Goal: Information Seeking & Learning: Learn about a topic

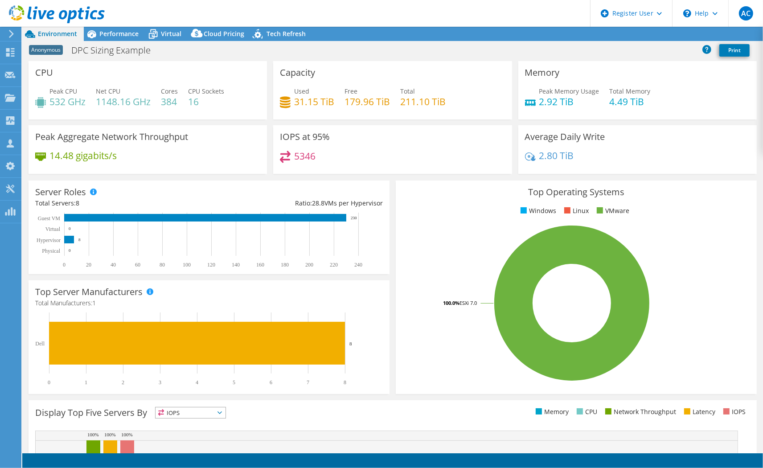
select select "USEast"
select select "USD"
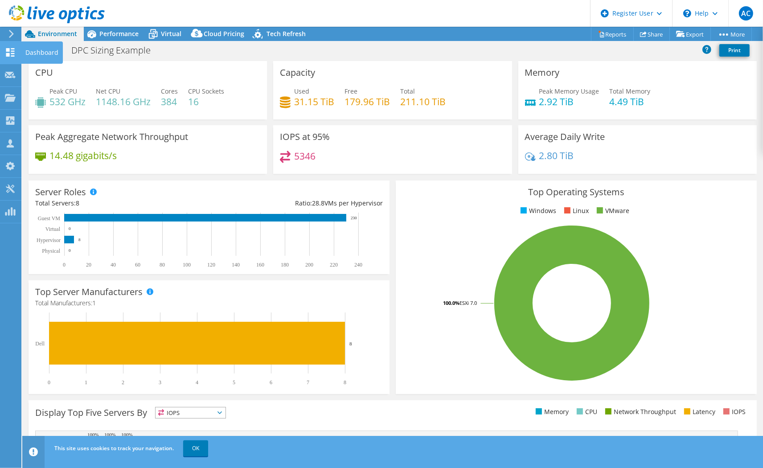
click at [11, 52] on use at bounding box center [10, 52] width 8 height 8
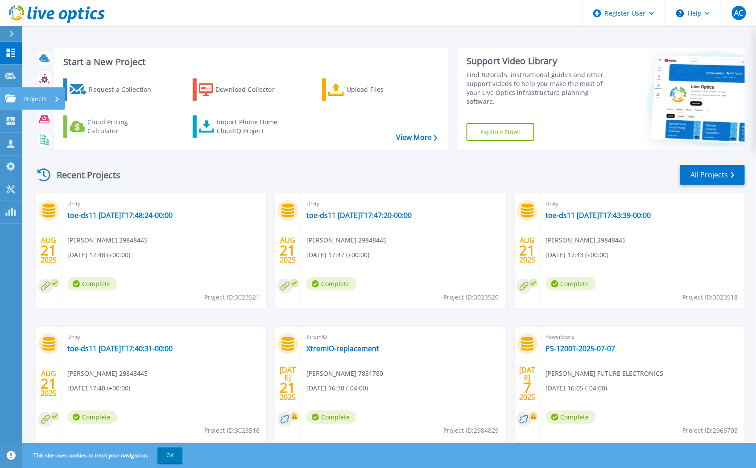
click at [27, 94] on p "Projects" at bounding box center [35, 98] width 24 height 23
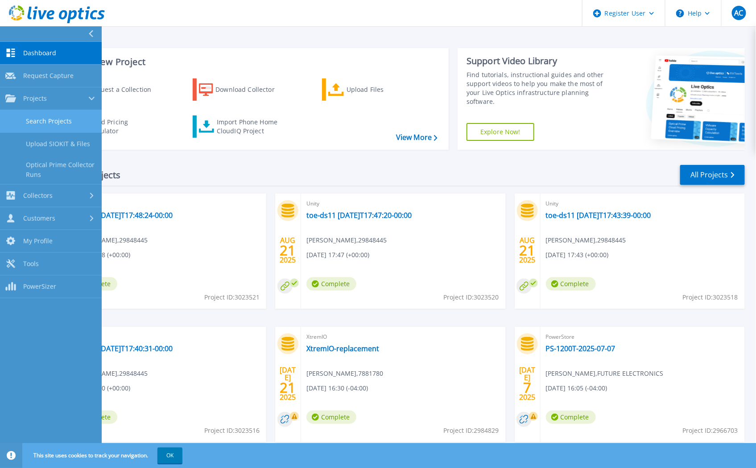
click at [37, 114] on link "Search Projects" at bounding box center [51, 121] width 102 height 23
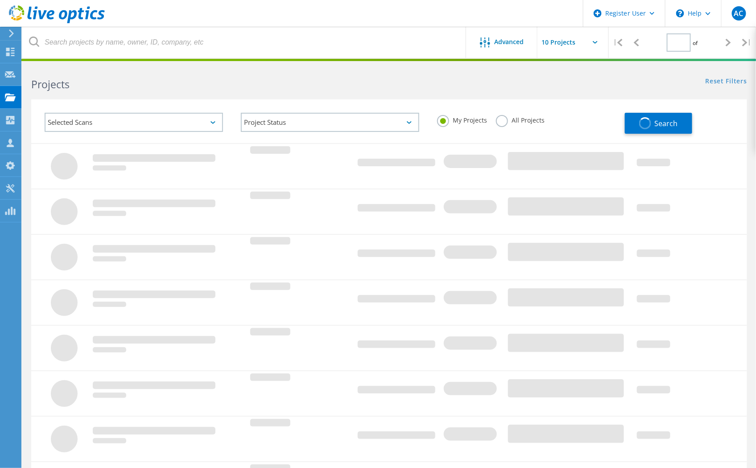
type input "1"
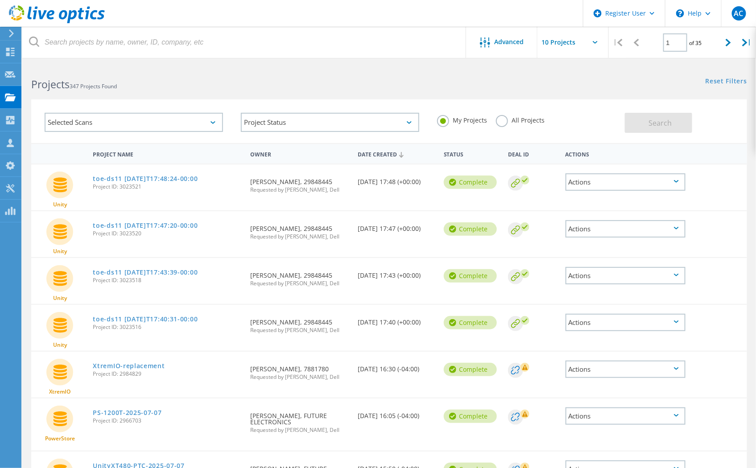
click at [501, 118] on label "All Projects" at bounding box center [520, 119] width 49 height 8
click at [0, 0] on input "All Projects" at bounding box center [0, 0] width 0 height 0
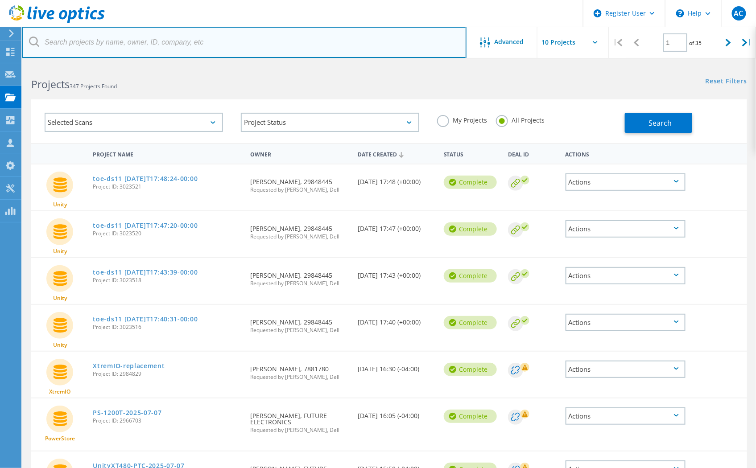
click at [126, 41] on input "text" at bounding box center [244, 42] width 444 height 31
click at [85, 32] on input "text" at bounding box center [244, 42] width 444 height 31
paste input "Suarez, Alejandro <m.corderosuarez@dxc.com>"
drag, startPoint x: 102, startPoint y: 42, endPoint x: -28, endPoint y: 37, distance: 129.8
click at [0, 37] on html "Register User \n Help Explore Helpful Articles Contact Support AC Dell User Alf…" at bounding box center [378, 342] width 756 height 685
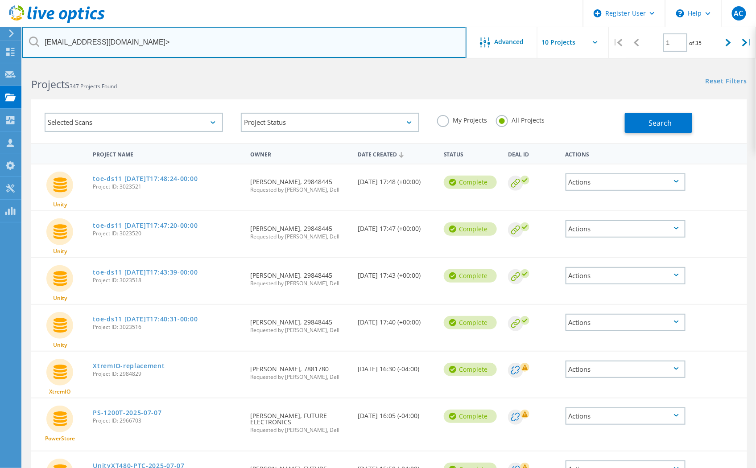
paste input "Suarez, Alejandro <m.corderosuarez@dxc.com>"
click at [145, 40] on input "m.corderosuarez@dxc.com" at bounding box center [244, 42] width 444 height 31
type input "m.corderosuarez@dxc.com"
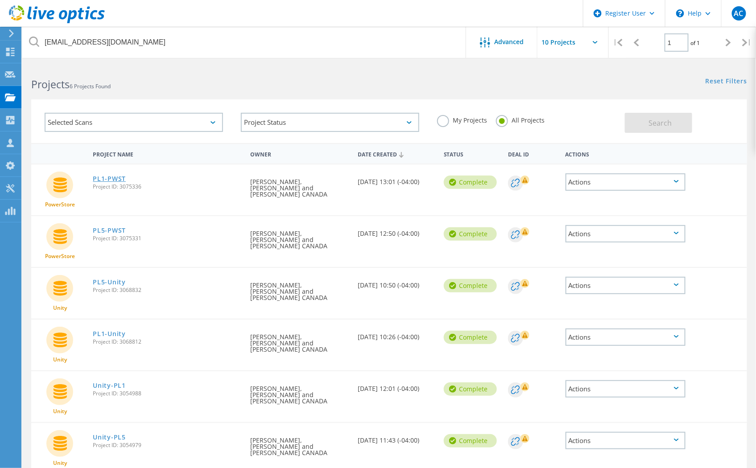
click at [109, 176] on link "PL1-PWST" at bounding box center [109, 179] width 33 height 6
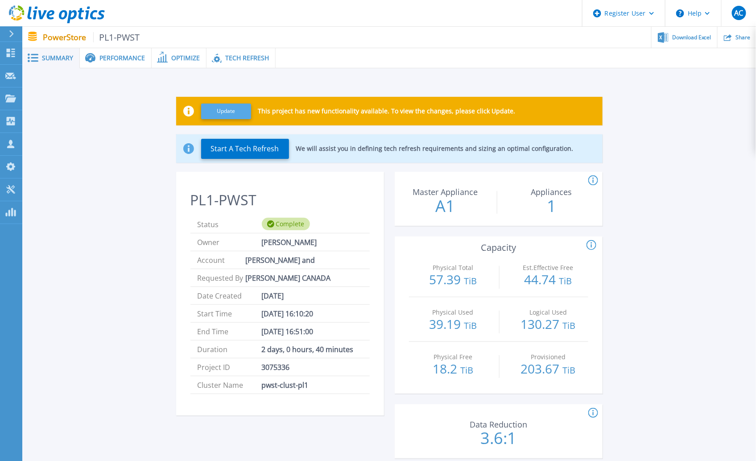
click at [232, 109] on button "Update" at bounding box center [226, 111] width 50 height 16
click at [133, 55] on span "Performance" at bounding box center [121, 58] width 45 height 6
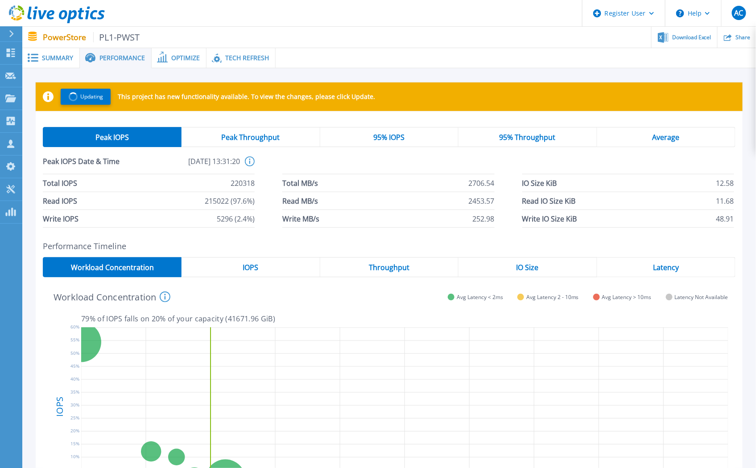
click at [385, 138] on span "95% IOPS" at bounding box center [388, 137] width 31 height 7
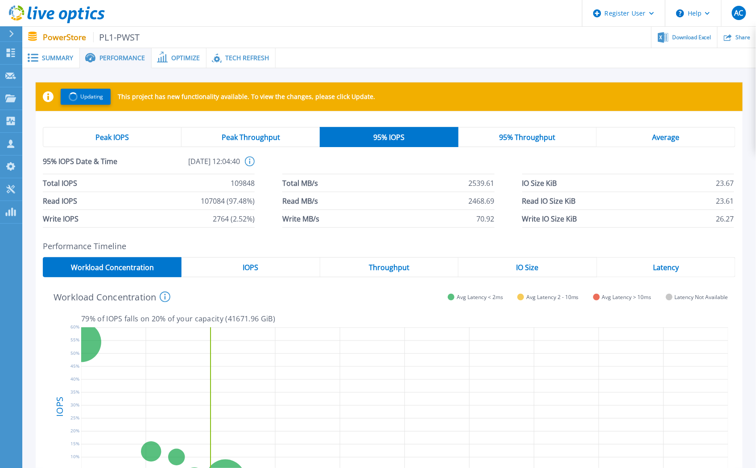
click at [286, 260] on div "IOPS" at bounding box center [250, 267] width 138 height 20
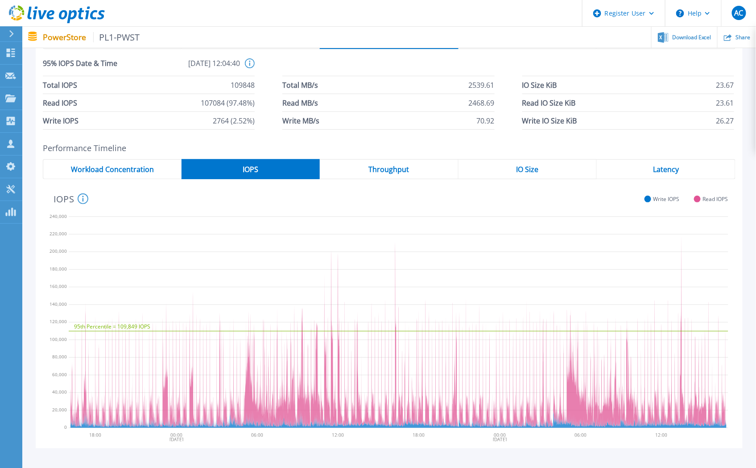
scroll to position [99, 0]
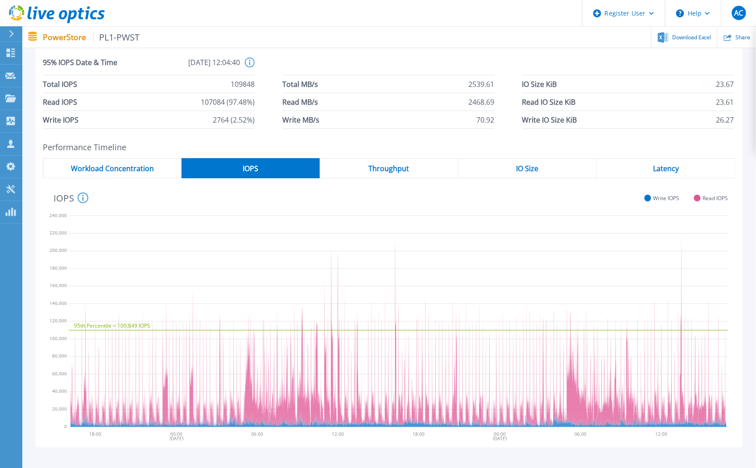
click at [397, 172] on span "Throughput" at bounding box center [388, 168] width 41 height 7
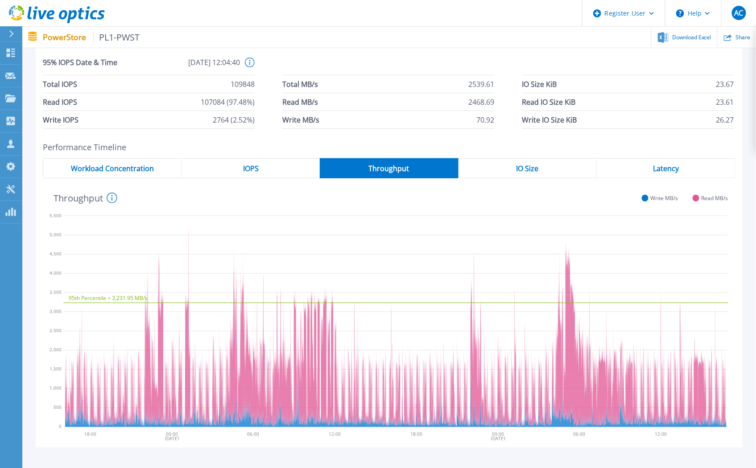
click at [529, 167] on span "IO Size" at bounding box center [527, 168] width 22 height 7
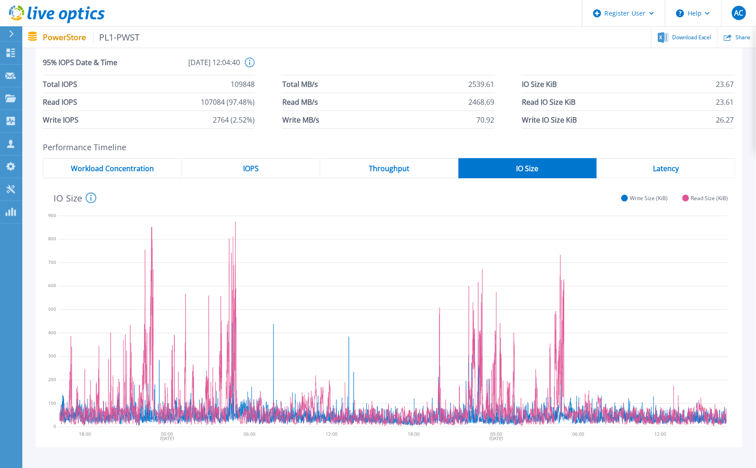
click at [659, 165] on span "Latency" at bounding box center [666, 168] width 26 height 7
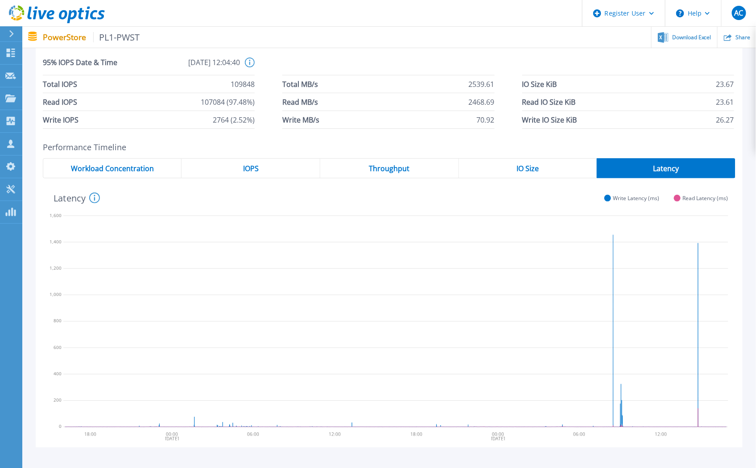
scroll to position [0, 0]
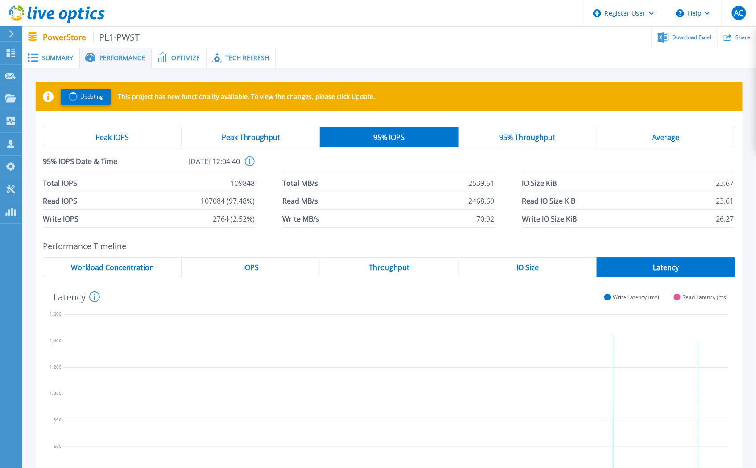
click at [528, 137] on span "95% Throughput" at bounding box center [527, 137] width 56 height 7
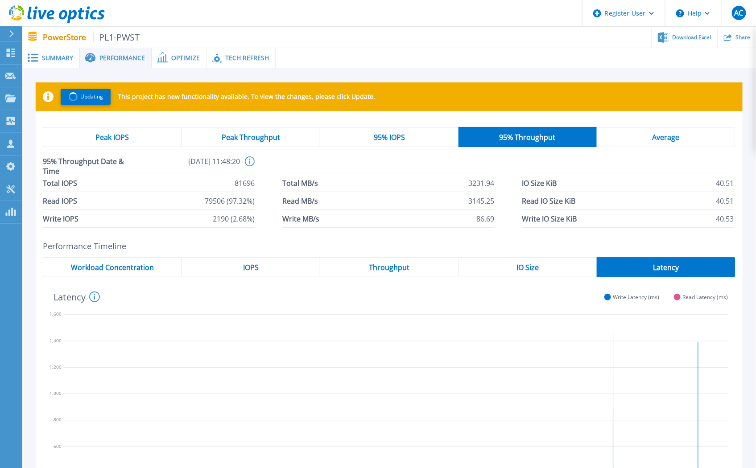
click at [661, 135] on span "Average" at bounding box center [665, 137] width 27 height 7
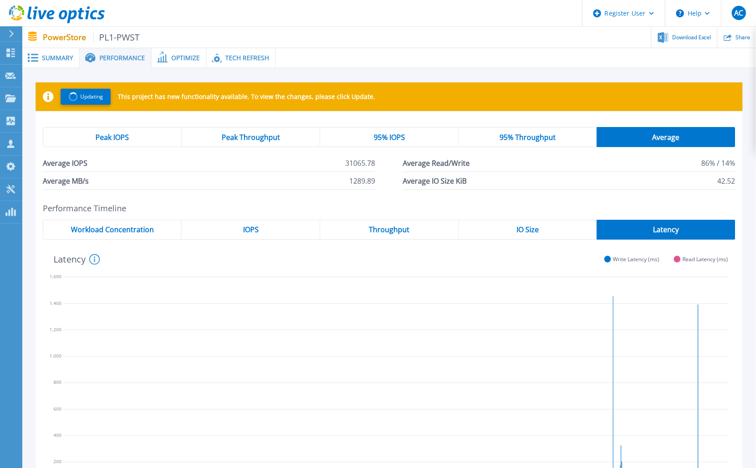
click at [533, 135] on span "95% Throughput" at bounding box center [527, 137] width 56 height 7
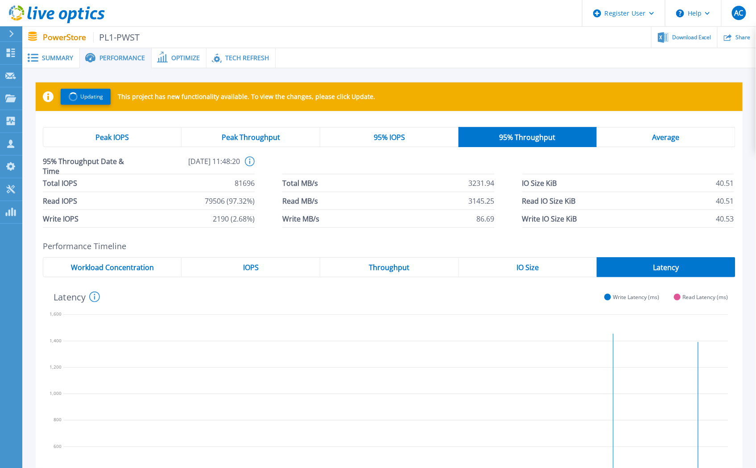
click at [386, 135] on span "95% IOPS" at bounding box center [389, 137] width 31 height 7
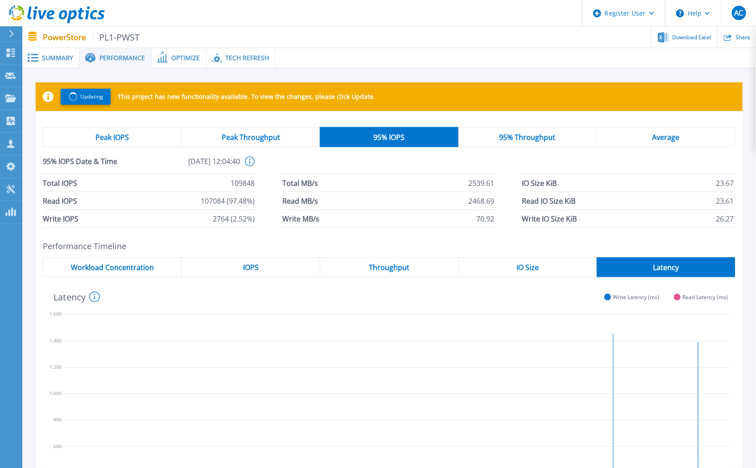
click at [260, 139] on span "Peak Throughput" at bounding box center [251, 137] width 58 height 7
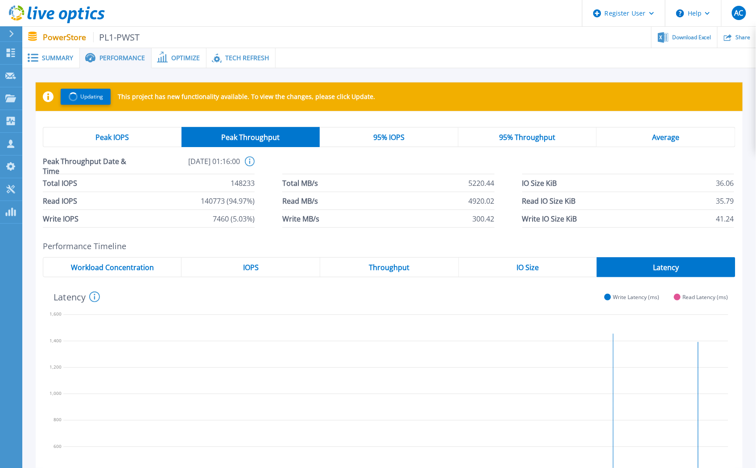
click at [143, 140] on div "Peak IOPS" at bounding box center [112, 137] width 139 height 20
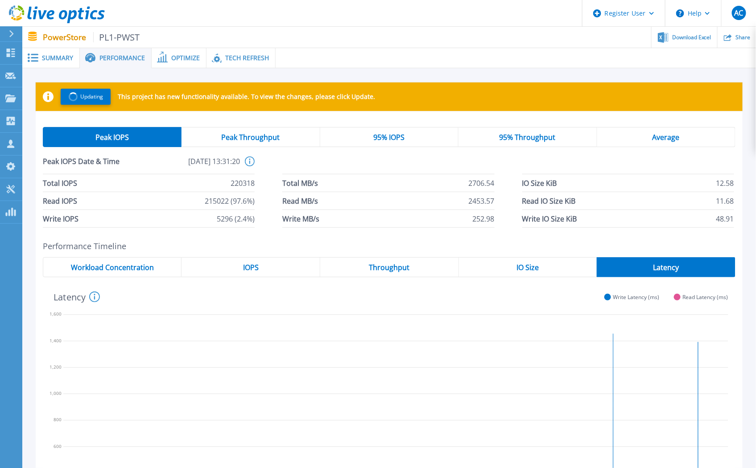
click at [242, 59] on span "Tech Refresh" at bounding box center [247, 58] width 44 height 6
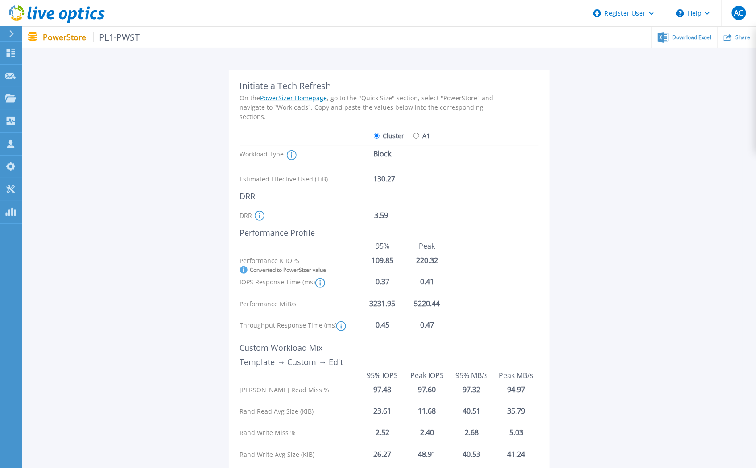
scroll to position [99, 0]
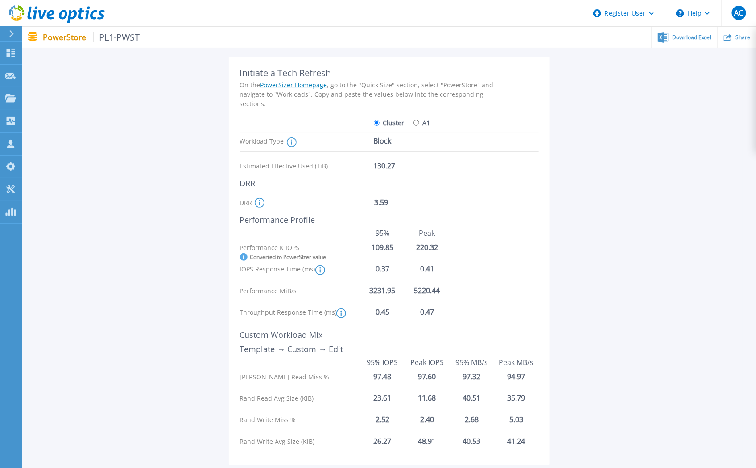
click at [418, 119] on label "A1" at bounding box center [421, 123] width 17 height 16
click at [418, 120] on input "A1" at bounding box center [416, 123] width 6 height 6
radio input "true"
click at [416, 124] on input "A1" at bounding box center [416, 123] width 6 height 6
click at [387, 124] on label "Cluster" at bounding box center [389, 123] width 31 height 16
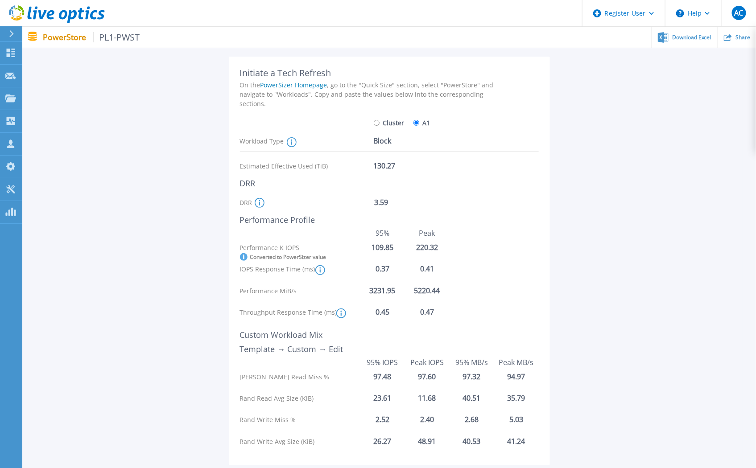
click at [379, 124] on input "Cluster" at bounding box center [377, 123] width 6 height 6
radio input "true"
radio input "false"
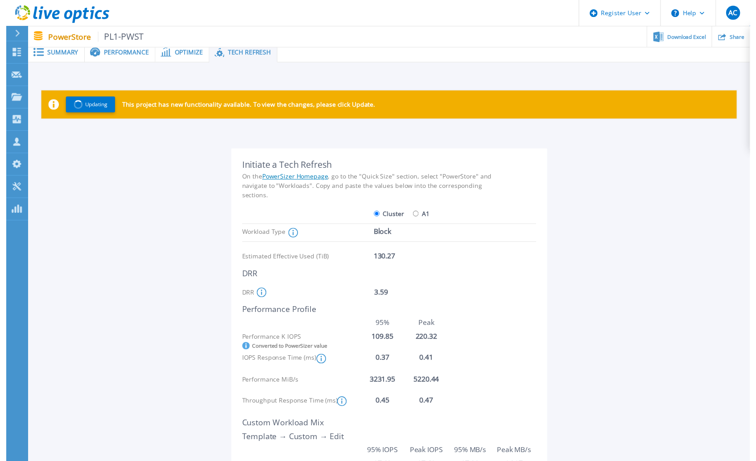
scroll to position [0, 0]
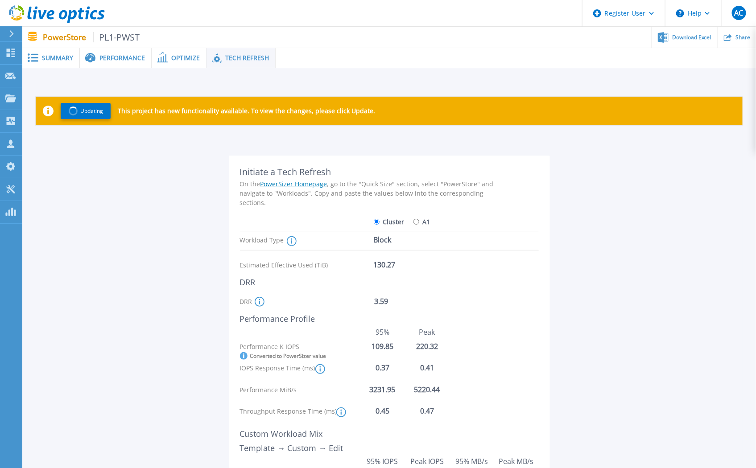
click at [184, 57] on span "Optimize" at bounding box center [185, 58] width 29 height 6
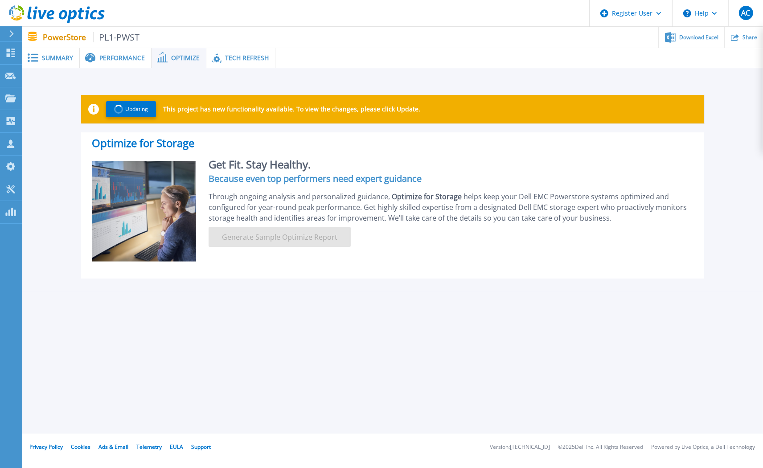
click at [123, 59] on span "Performance" at bounding box center [121, 58] width 45 height 6
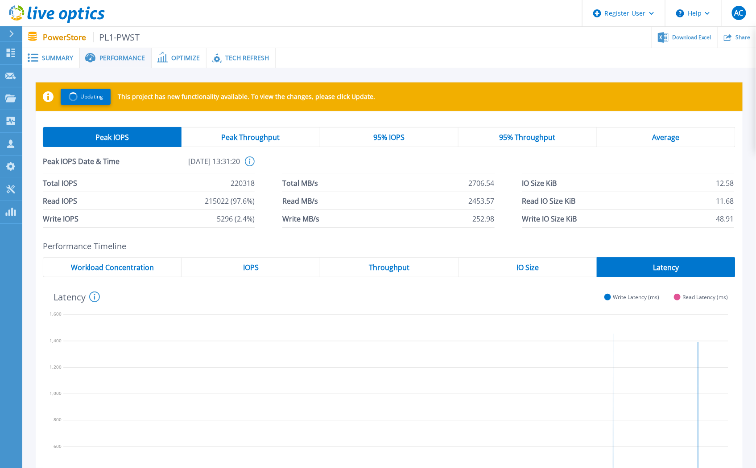
click at [61, 57] on span "Summary" at bounding box center [57, 58] width 31 height 6
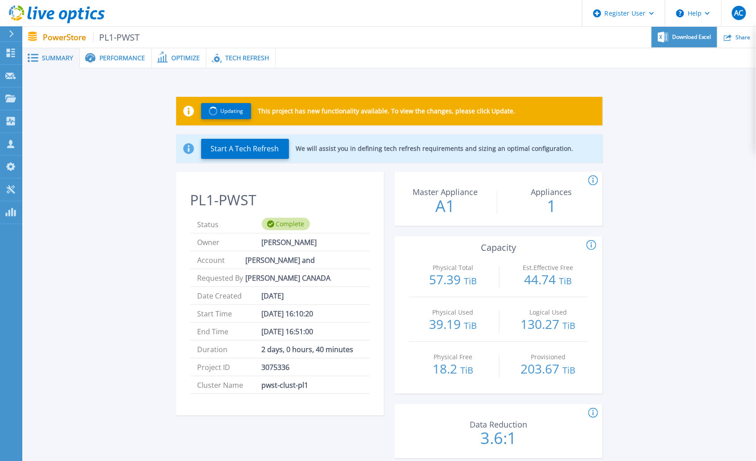
click at [693, 38] on span "Download Excel" at bounding box center [691, 36] width 39 height 5
click at [667, 97] on div "Updating This project has new functionality available. To view the changes, ple…" at bounding box center [389, 416] width 707 height 668
click at [589, 181] on icon at bounding box center [593, 180] width 10 height 11
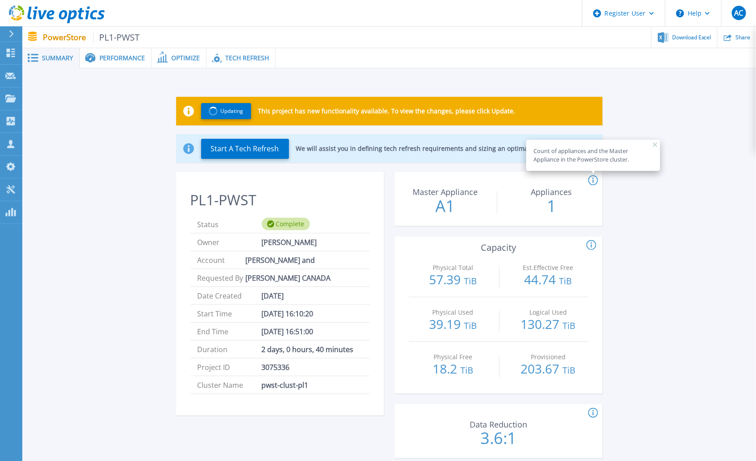
click at [589, 181] on icon at bounding box center [593, 180] width 10 height 11
click at [460, 203] on p "A1" at bounding box center [445, 206] width 100 height 16
click at [590, 243] on icon at bounding box center [591, 245] width 10 height 11
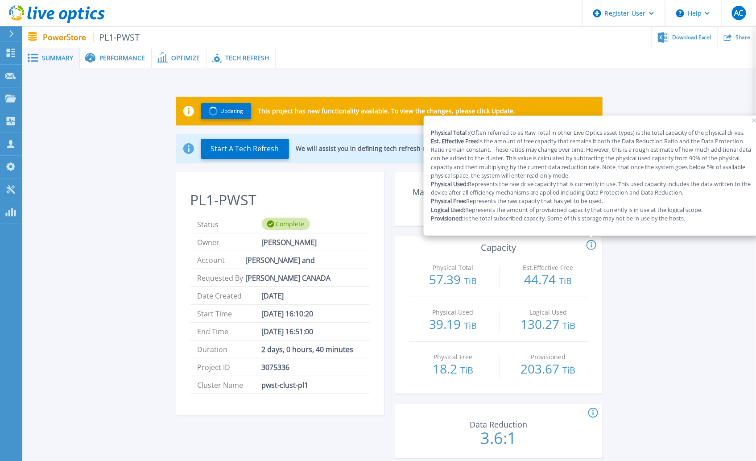
click at [590, 243] on icon at bounding box center [591, 245] width 10 height 11
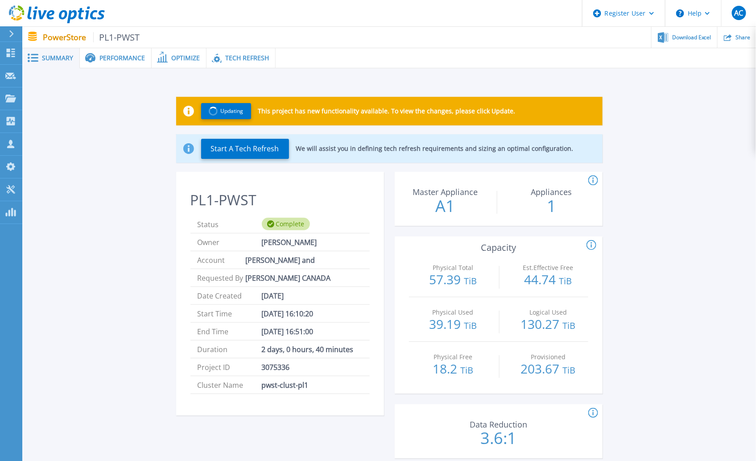
click at [590, 243] on icon at bounding box center [591, 245] width 10 height 11
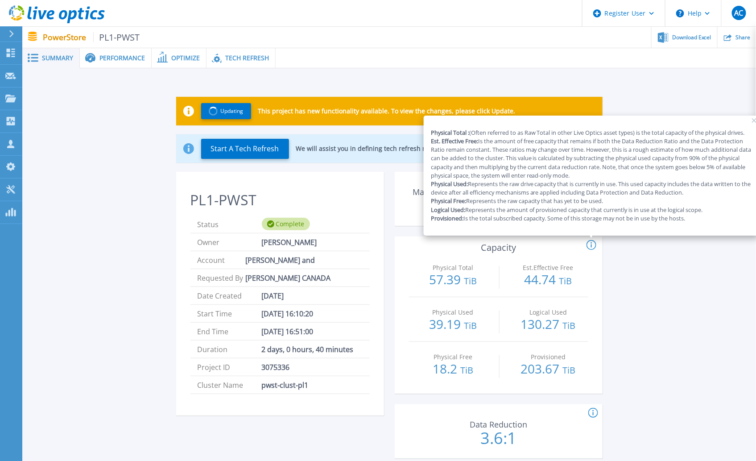
click at [590, 243] on icon at bounding box center [591, 245] width 10 height 11
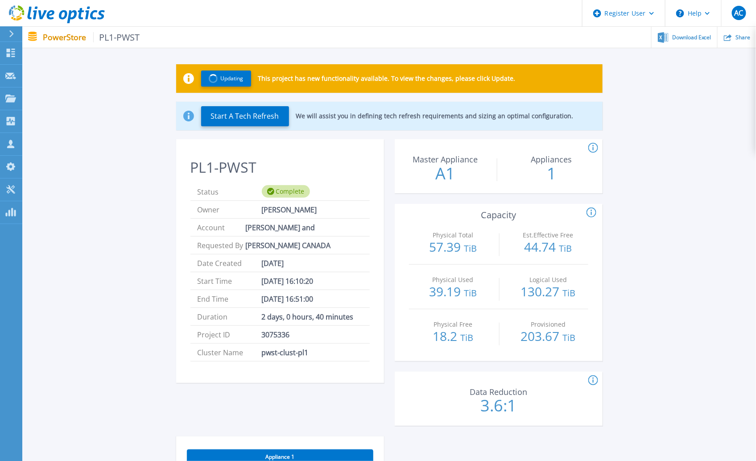
scroll to position [49, 0]
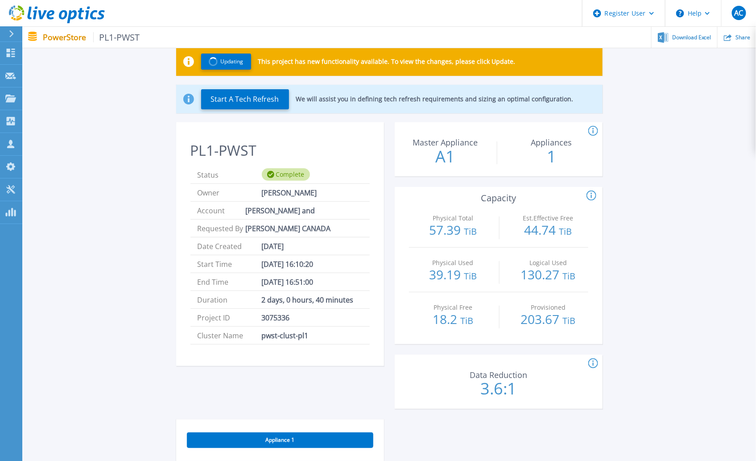
click at [562, 275] on p "130.27 TiB" at bounding box center [548, 275] width 80 height 14
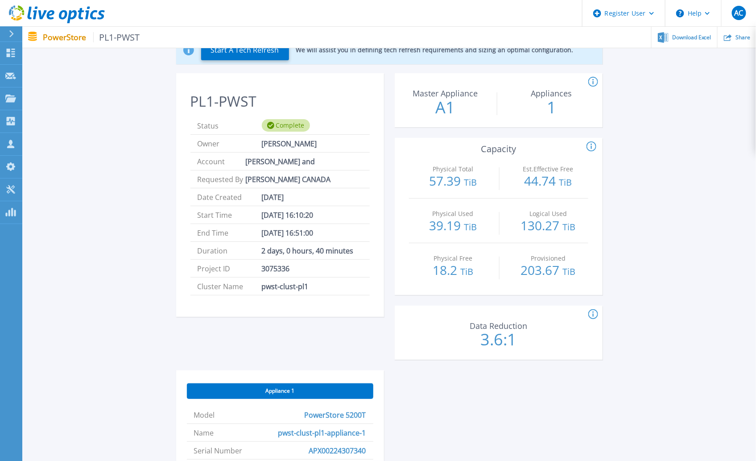
scroll to position [99, 0]
click at [562, 272] on p "203.67 TiB" at bounding box center [548, 270] width 80 height 14
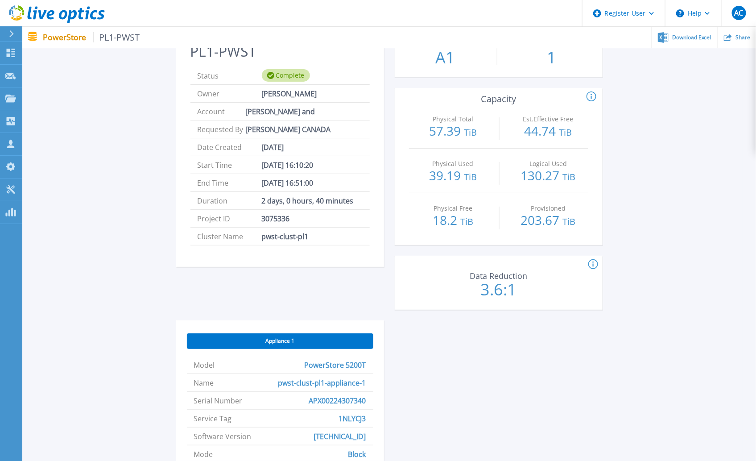
click at [591, 96] on icon at bounding box center [590, 96] width 1 height 5
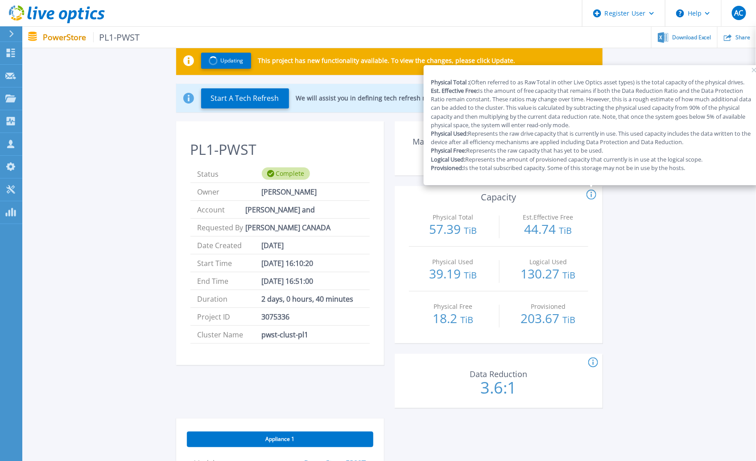
scroll to position [49, 0]
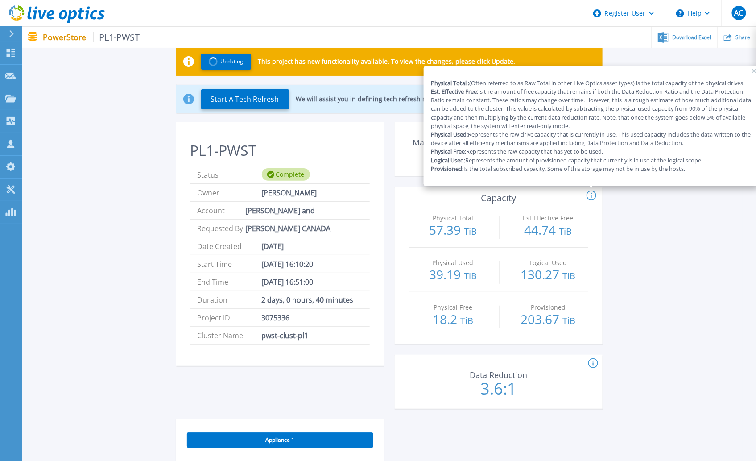
click at [669, 264] on div "Updating This project has new functionality available. To view the changes, ple…" at bounding box center [389, 367] width 707 height 668
click at [755, 70] on icon at bounding box center [754, 71] width 4 height 4
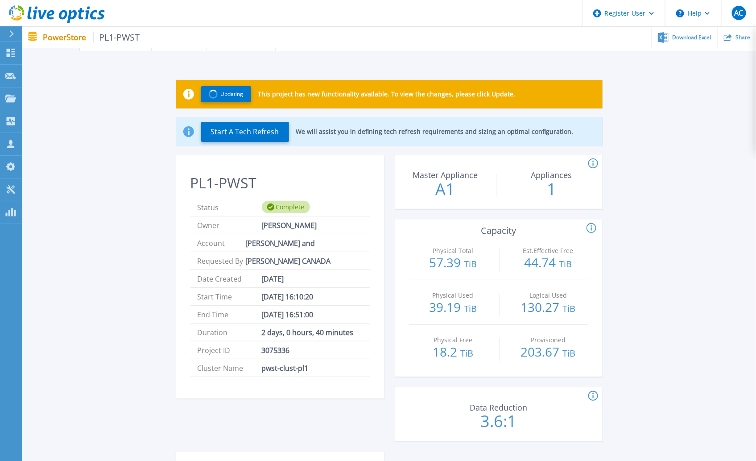
scroll to position [0, 0]
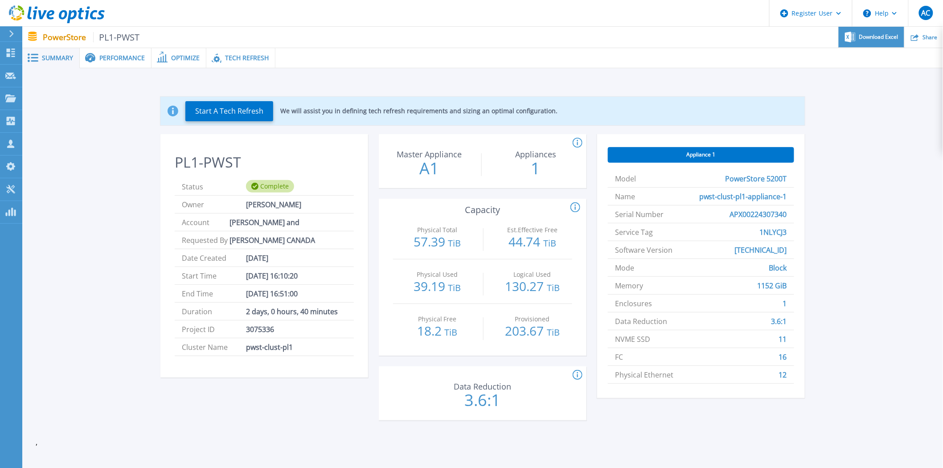
click at [876, 37] on span "Download Excel" at bounding box center [879, 36] width 39 height 5
click at [126, 59] on span "Performance" at bounding box center [121, 58] width 45 height 6
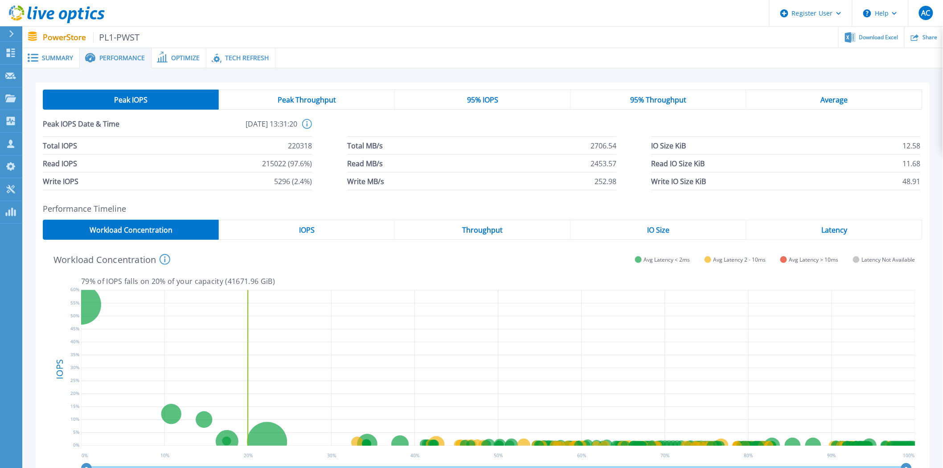
click at [179, 52] on div "Optimize" at bounding box center [179, 58] width 55 height 20
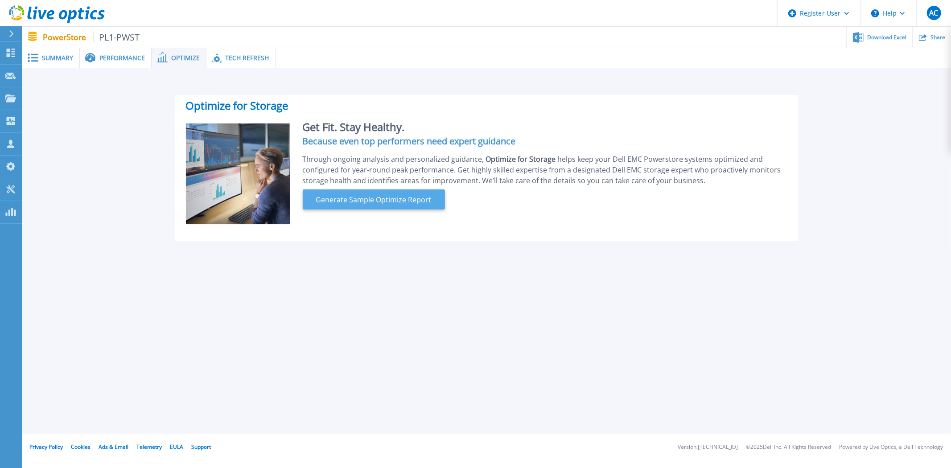
click at [368, 200] on span "Generate Sample Optimize Report" at bounding box center [374, 199] width 123 height 11
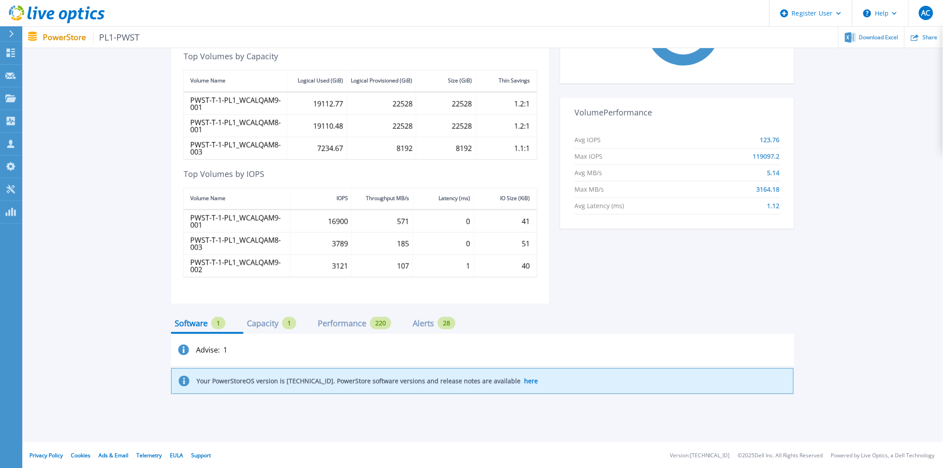
scroll to position [317, 0]
click at [263, 310] on div "Software 1 Capacity 1 Performance 220 Alerts 28 Advise : 1 Your PowerStoreOS ve…" at bounding box center [482, 348] width 623 height 91
click at [263, 320] on div "Capacity" at bounding box center [263, 322] width 32 height 7
click at [332, 319] on div "Performance" at bounding box center [342, 322] width 49 height 7
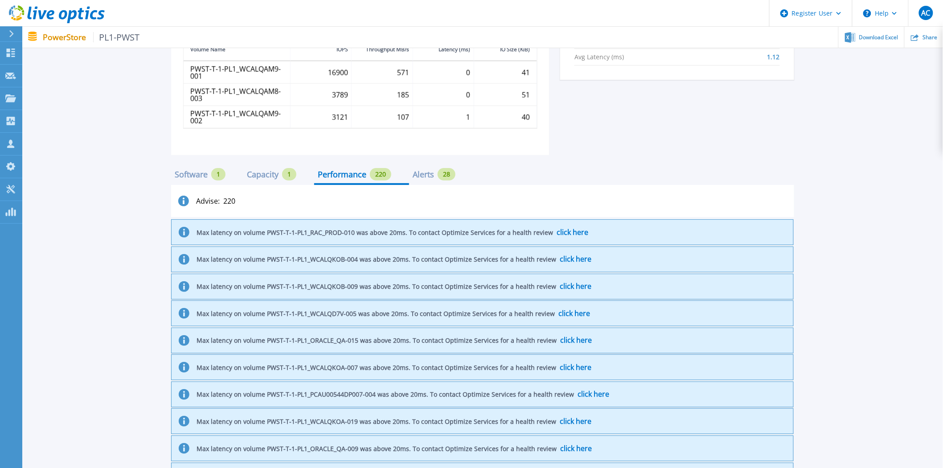
scroll to position [465, 0]
click at [422, 170] on div "Alerts" at bounding box center [423, 173] width 21 height 7
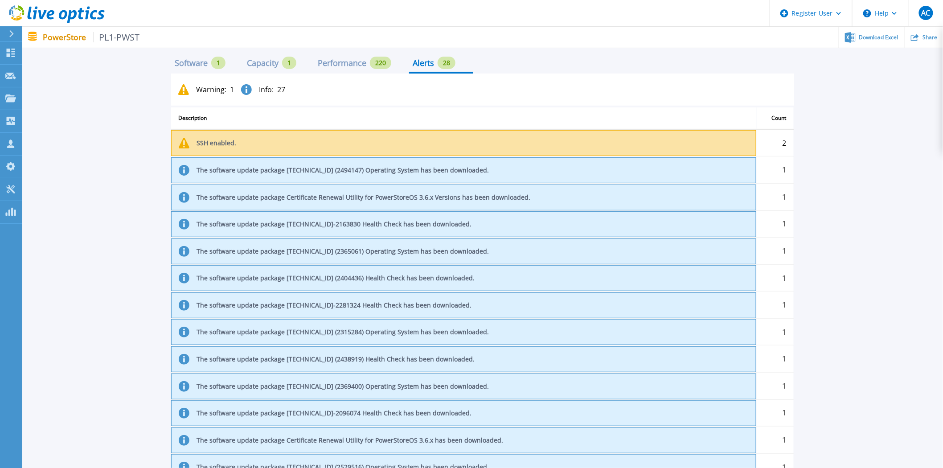
scroll to position [378, 0]
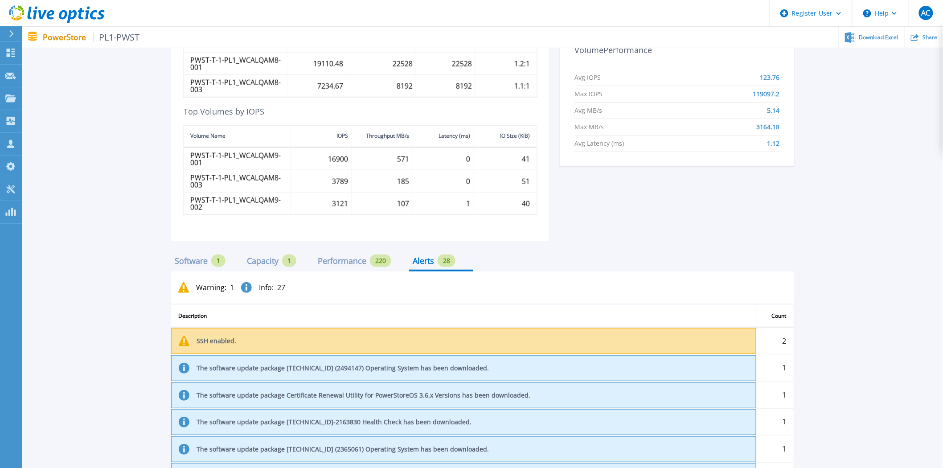
click at [333, 264] on div "Performance" at bounding box center [342, 260] width 49 height 7
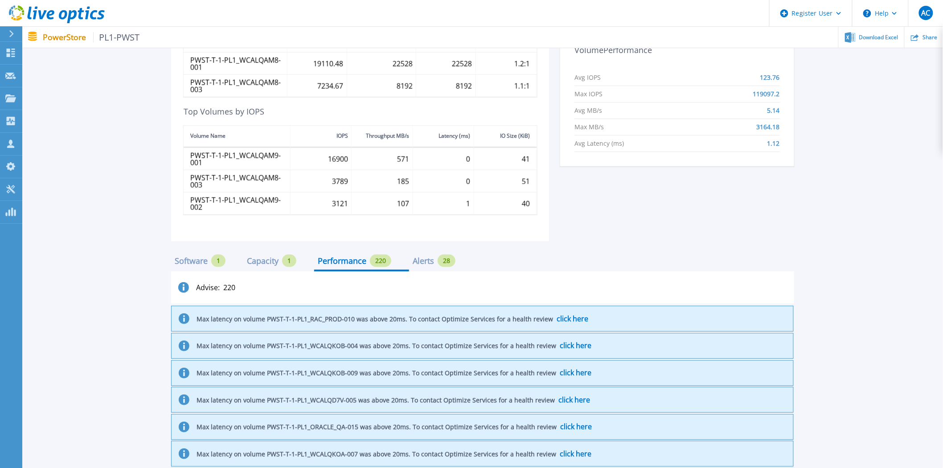
click at [278, 262] on div "Capacity" at bounding box center [263, 260] width 32 height 7
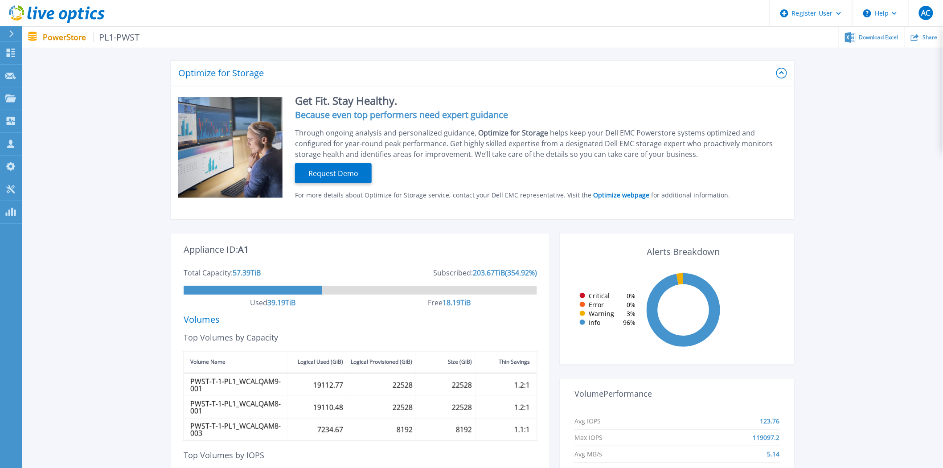
scroll to position [19, 0]
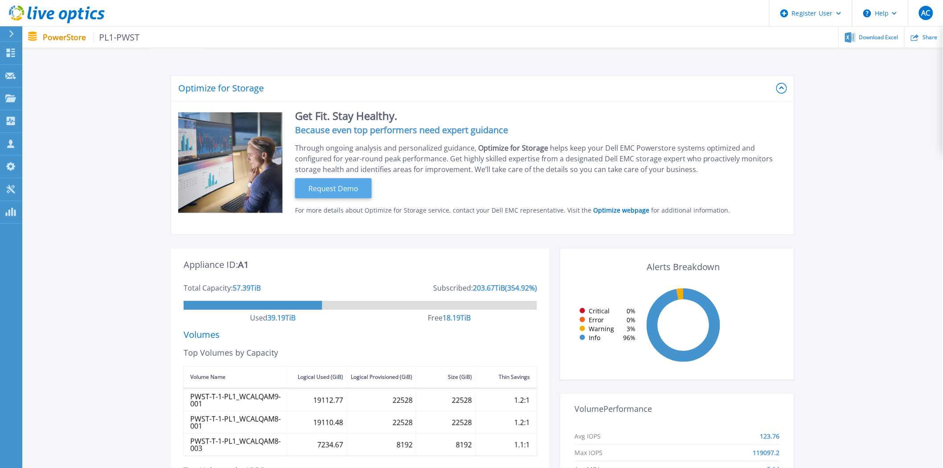
click at [330, 185] on span "Request Demo" at bounding box center [333, 188] width 57 height 11
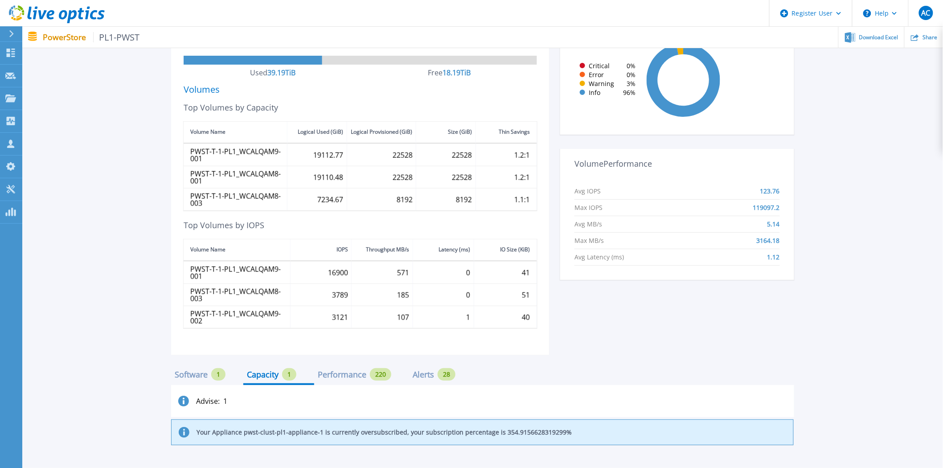
scroll to position [318, 0]
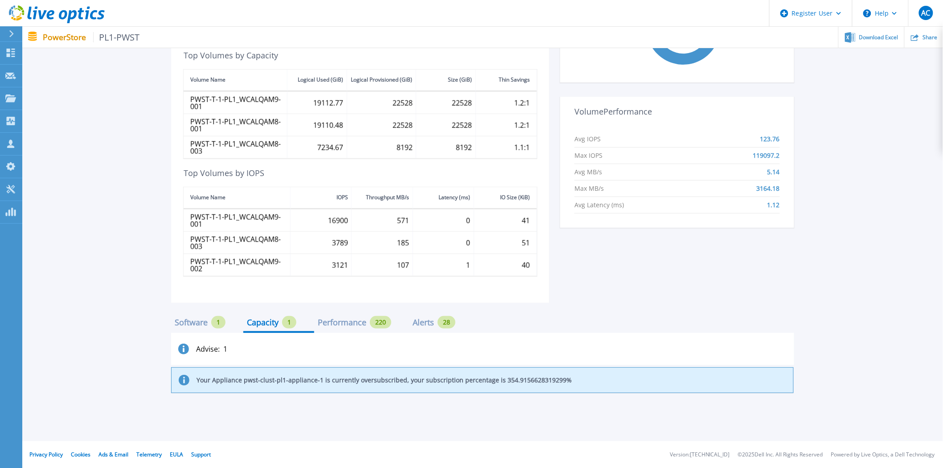
click at [181, 317] on div "Software 1" at bounding box center [200, 322] width 51 height 12
click at [279, 324] on div "Capacity" at bounding box center [263, 322] width 32 height 7
click at [369, 322] on div "Performance 220" at bounding box center [355, 322] width 74 height 12
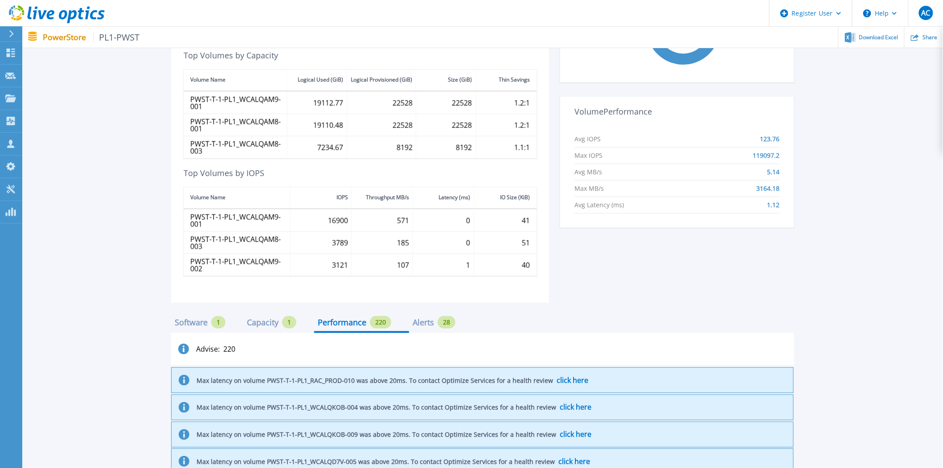
click at [427, 324] on div "Alerts" at bounding box center [423, 322] width 21 height 7
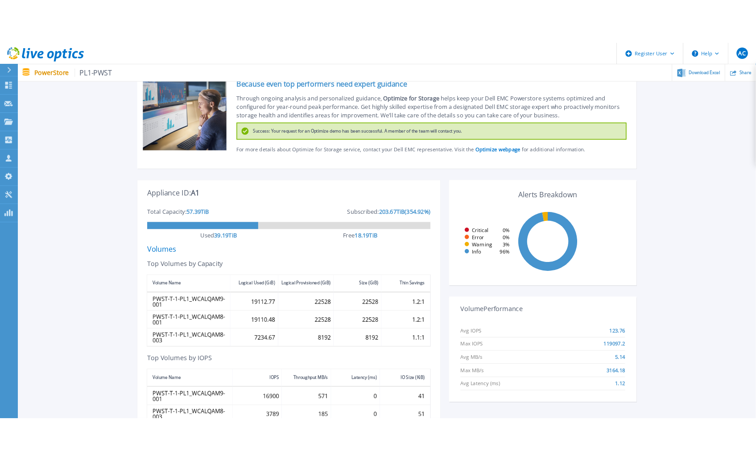
scroll to position [0, 0]
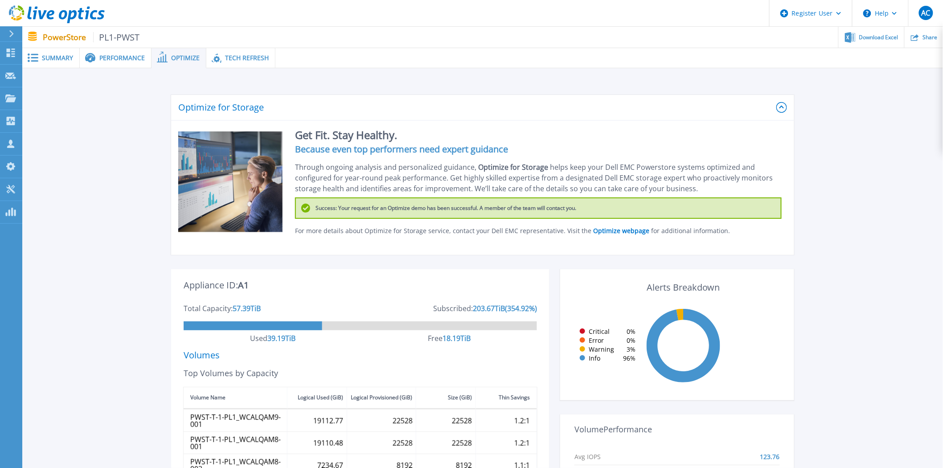
click at [231, 60] on span "Tech Refresh" at bounding box center [247, 58] width 44 height 6
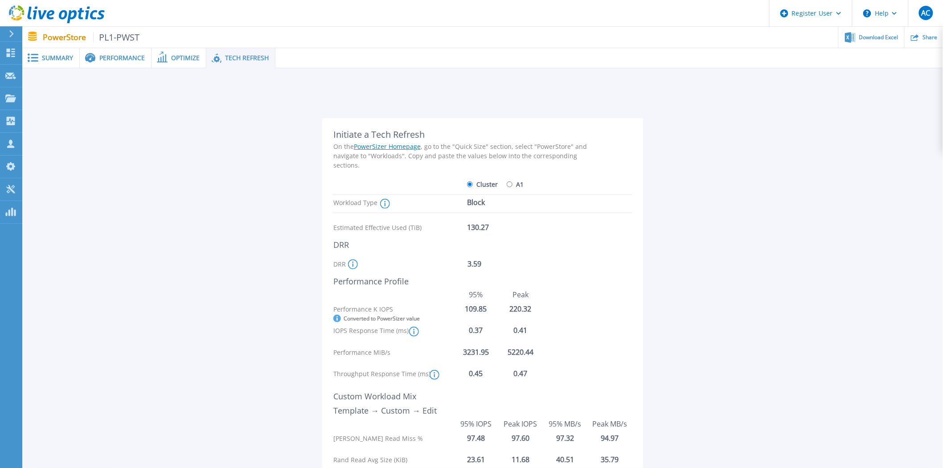
click at [63, 60] on span "Summary" at bounding box center [57, 58] width 31 height 6
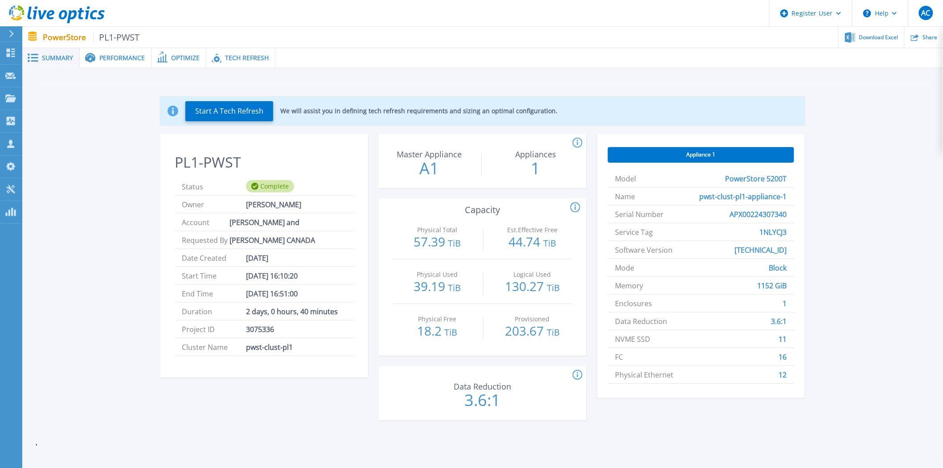
click at [237, 56] on span "Tech Refresh" at bounding box center [247, 58] width 44 height 6
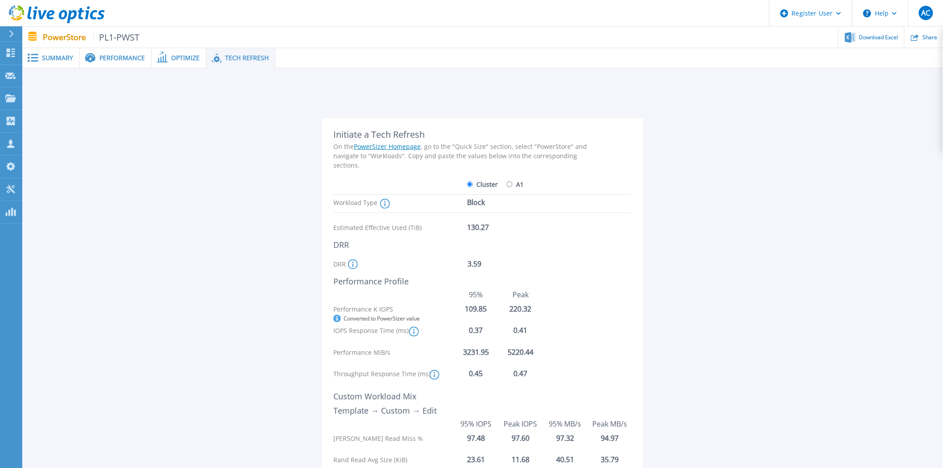
click at [68, 58] on span "Summary" at bounding box center [57, 58] width 31 height 6
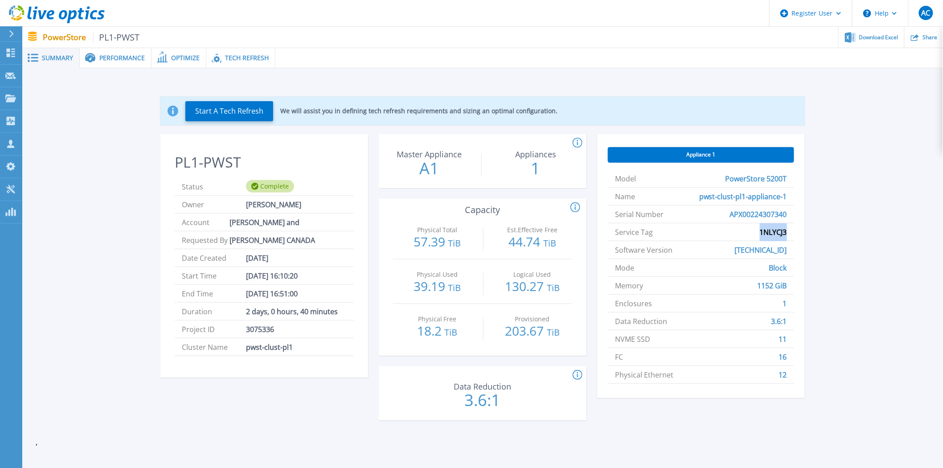
drag, startPoint x: 761, startPoint y: 231, endPoint x: 799, endPoint y: 231, distance: 37.9
click at [799, 231] on div "Appliance 1 Model PowerStore 5200T Name pwst-clust-pl1-appliance-1 Serial Numbe…" at bounding box center [701, 266] width 208 height 264
copy span "1NLYCJ3"
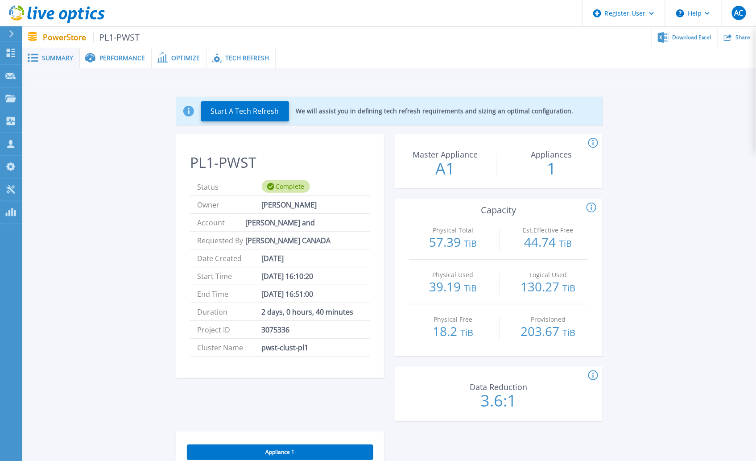
click at [121, 56] on span "Performance" at bounding box center [121, 58] width 45 height 6
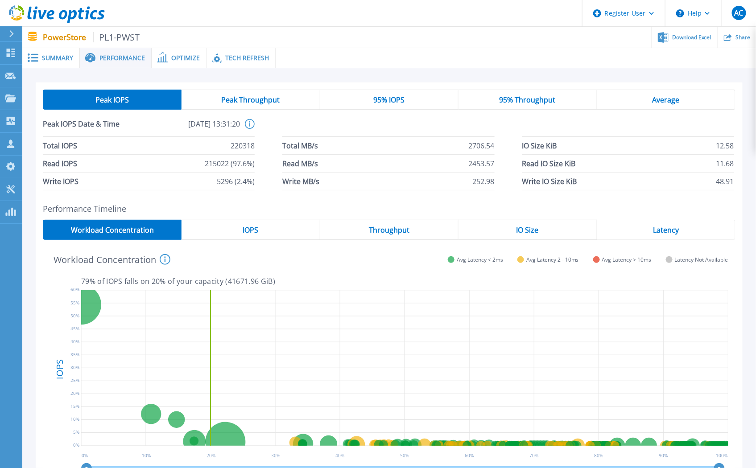
click at [45, 57] on span "Summary" at bounding box center [57, 58] width 31 height 6
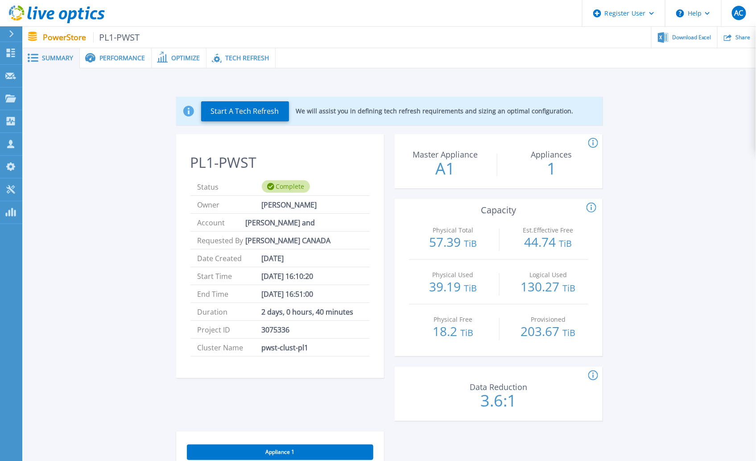
click at [130, 57] on span "Performance" at bounding box center [121, 58] width 45 height 6
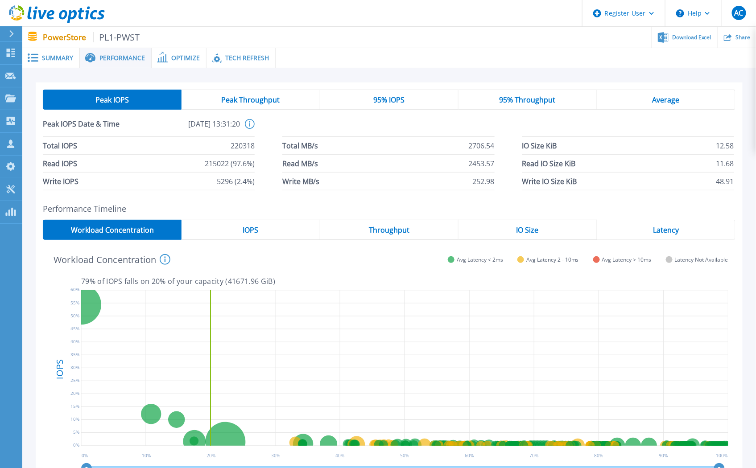
click at [47, 55] on span "Summary" at bounding box center [57, 58] width 31 height 6
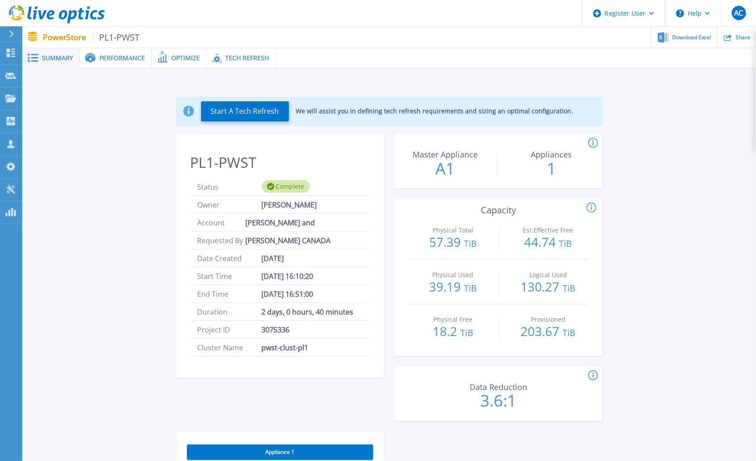
scroll to position [49, 0]
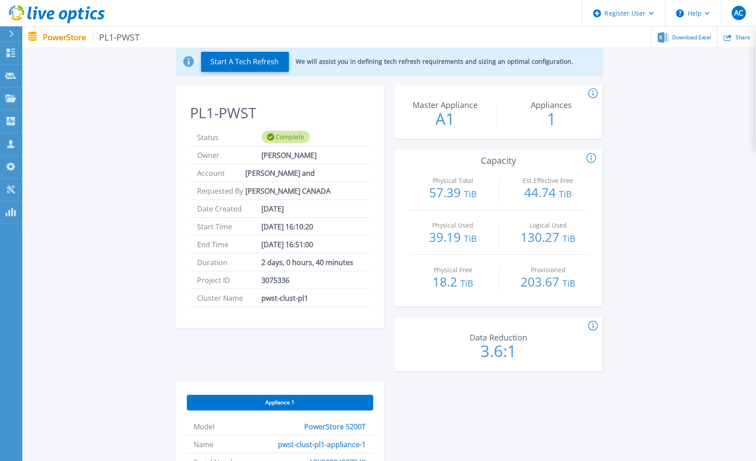
drag, startPoint x: 81, startPoint y: 230, endPoint x: 88, endPoint y: 226, distance: 8.4
click at [82, 230] on div "Start A Tech Refresh We will assist you in defining tech refresh requirements a…" at bounding box center [389, 348] width 707 height 630
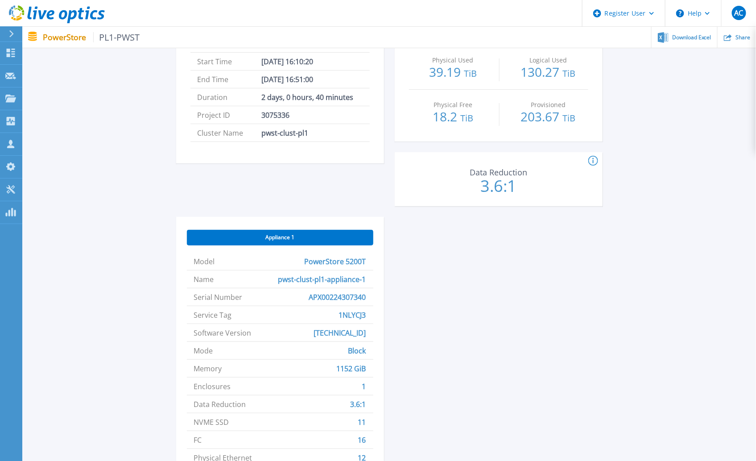
scroll to position [334, 0]
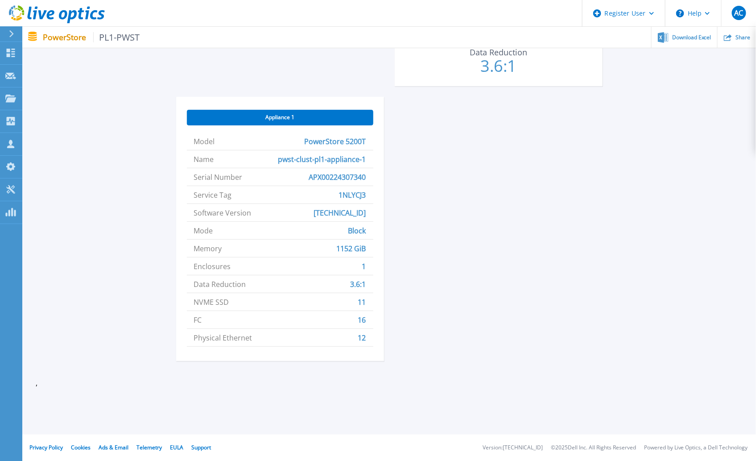
click at [502, 251] on div "PL1-PWST Status Complete Owner [PERSON_NAME] Account [PERSON_NAME] and [PERSON_…" at bounding box center [389, 86] width 426 height 572
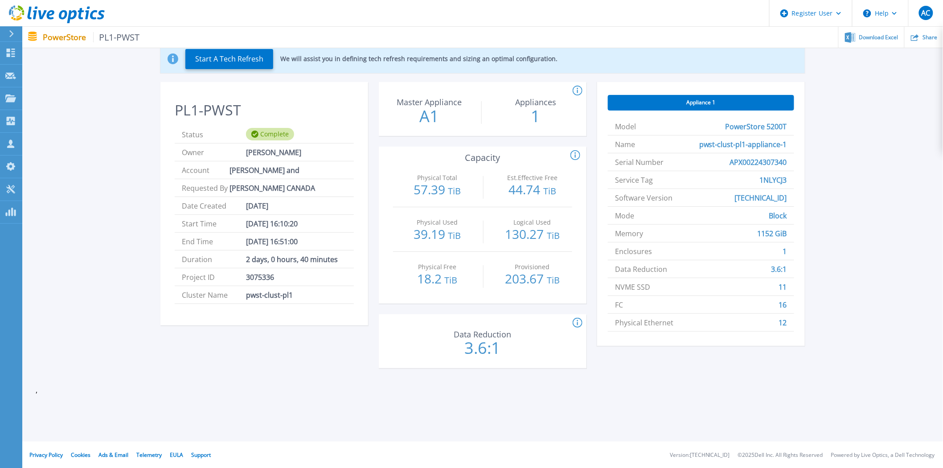
scroll to position [0, 0]
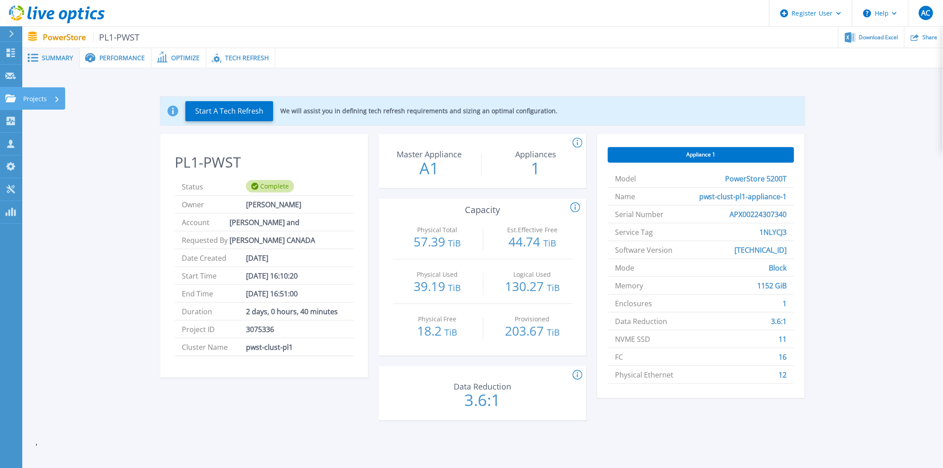
click at [41, 98] on p "Projects" at bounding box center [35, 98] width 24 height 23
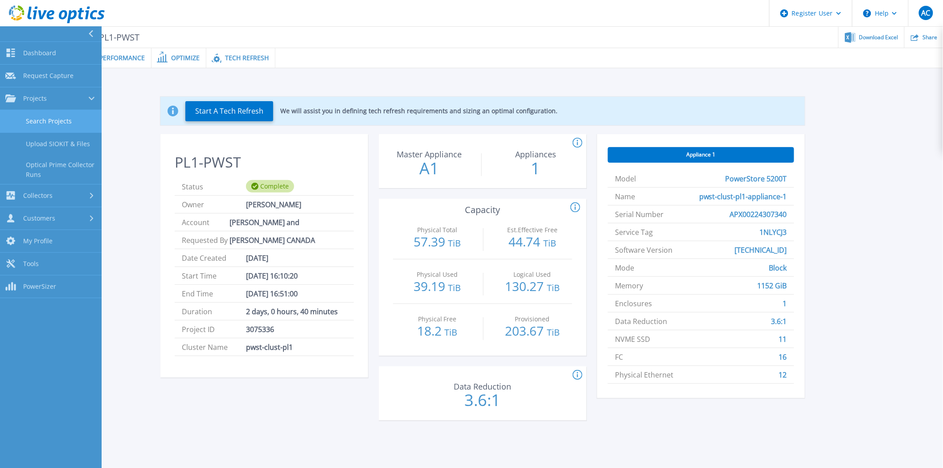
click at [40, 116] on link "Search Projects" at bounding box center [51, 121] width 102 height 23
